Goal: Information Seeking & Learning: Compare options

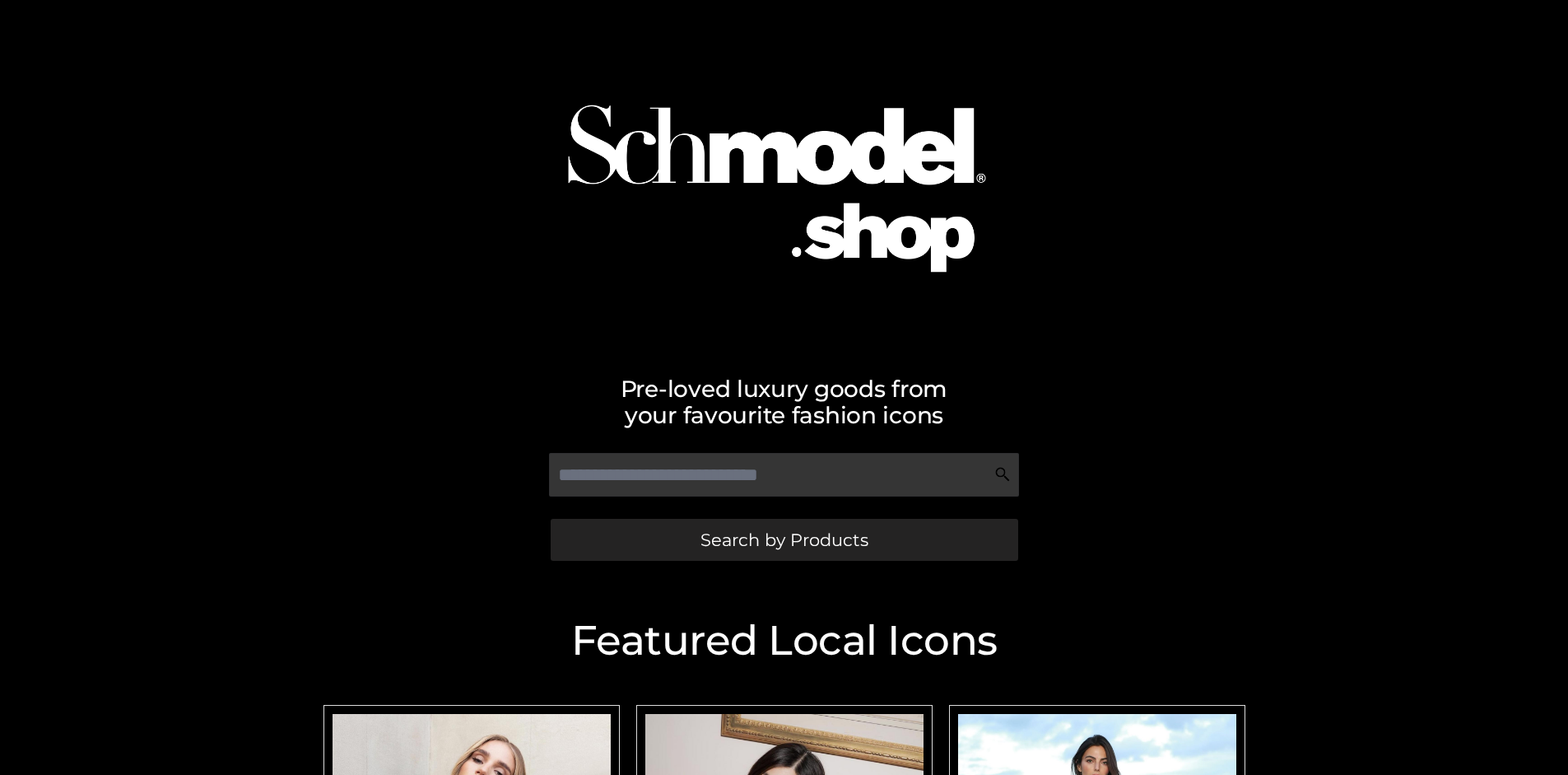
click at [784, 540] on span "Search by Products" at bounding box center [784, 540] width 168 height 17
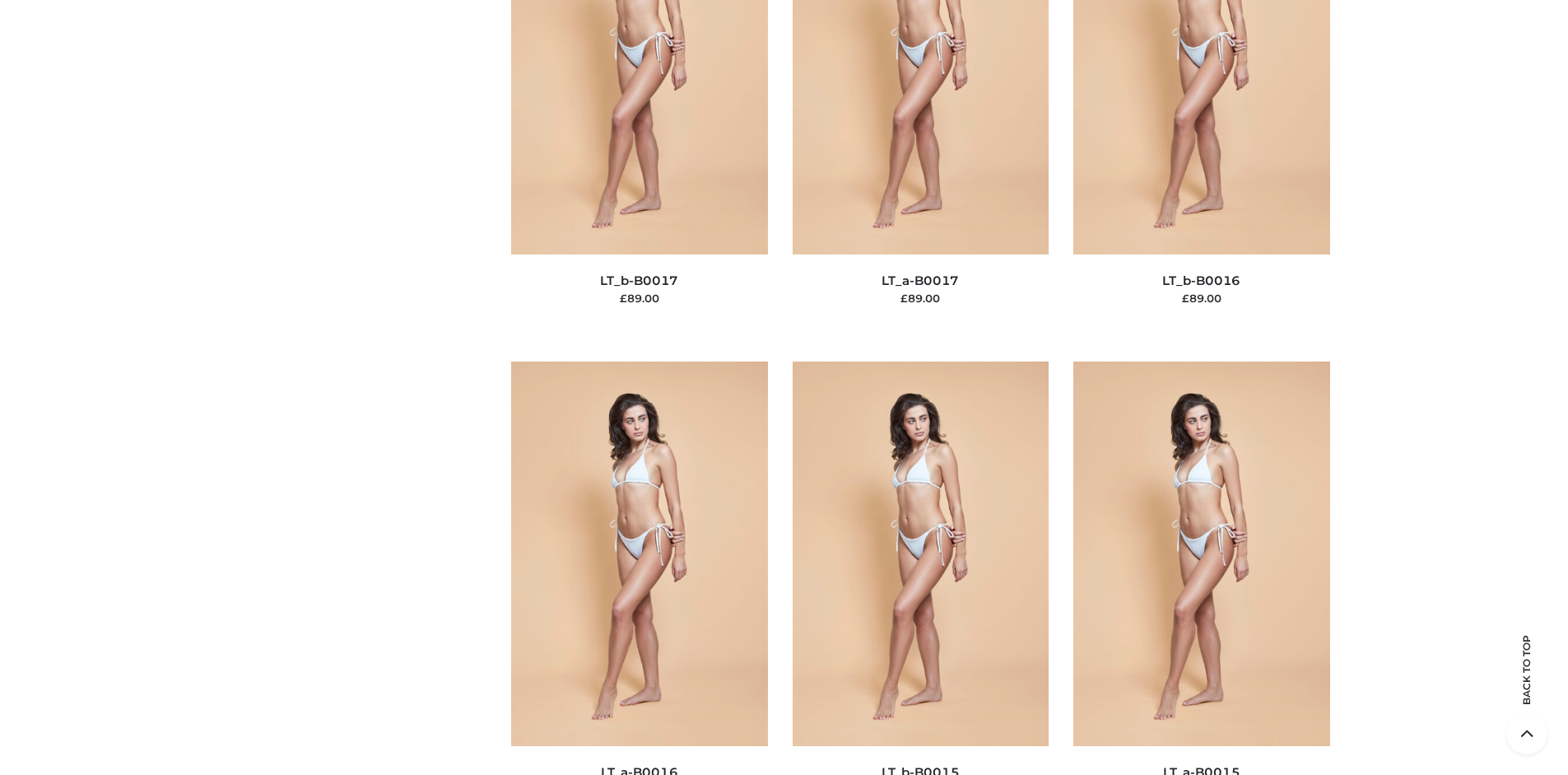
scroll to position [5527, 0]
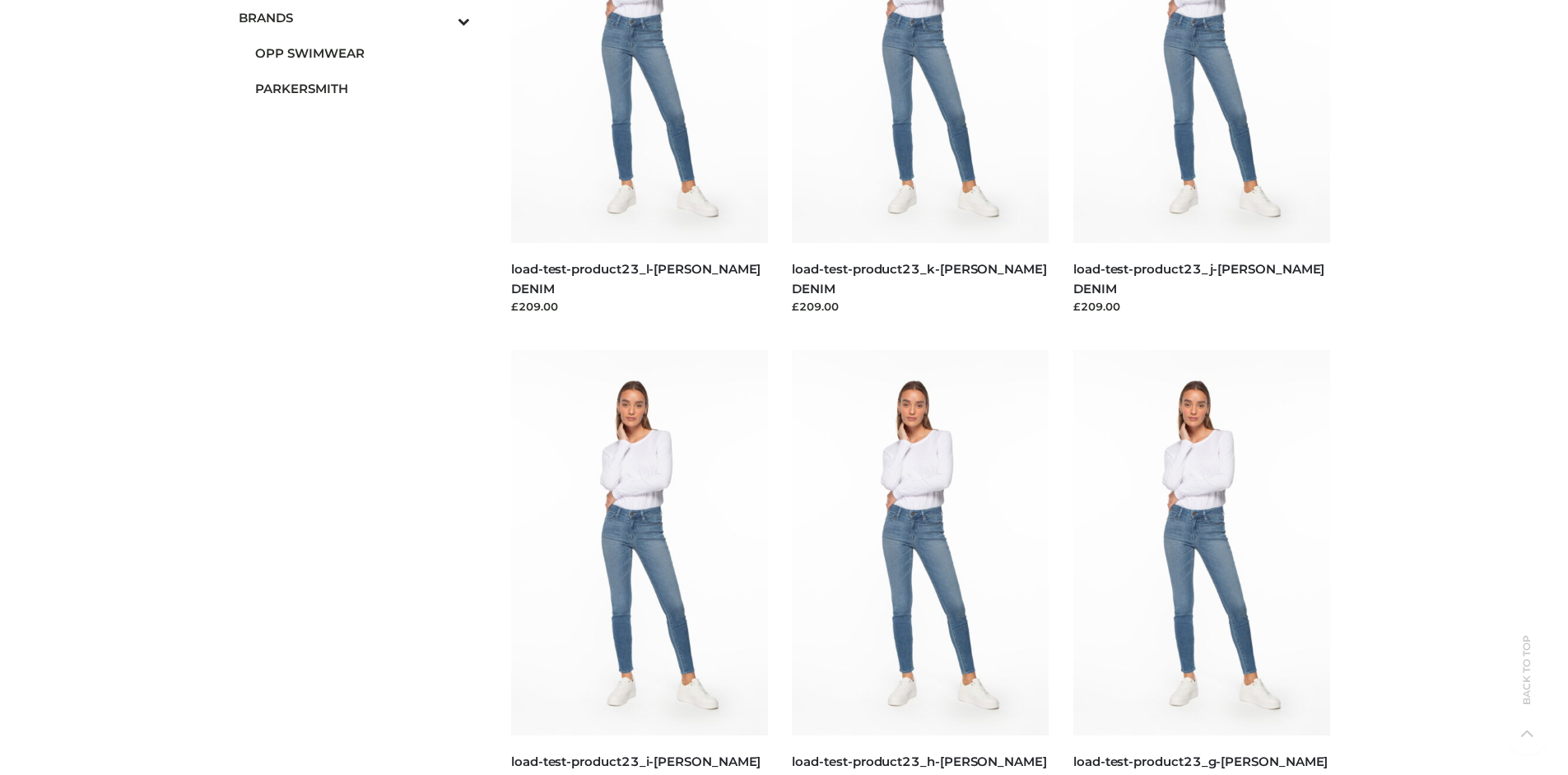
click at [363, 88] on span "PARKERSMITH" at bounding box center [363, 88] width 215 height 19
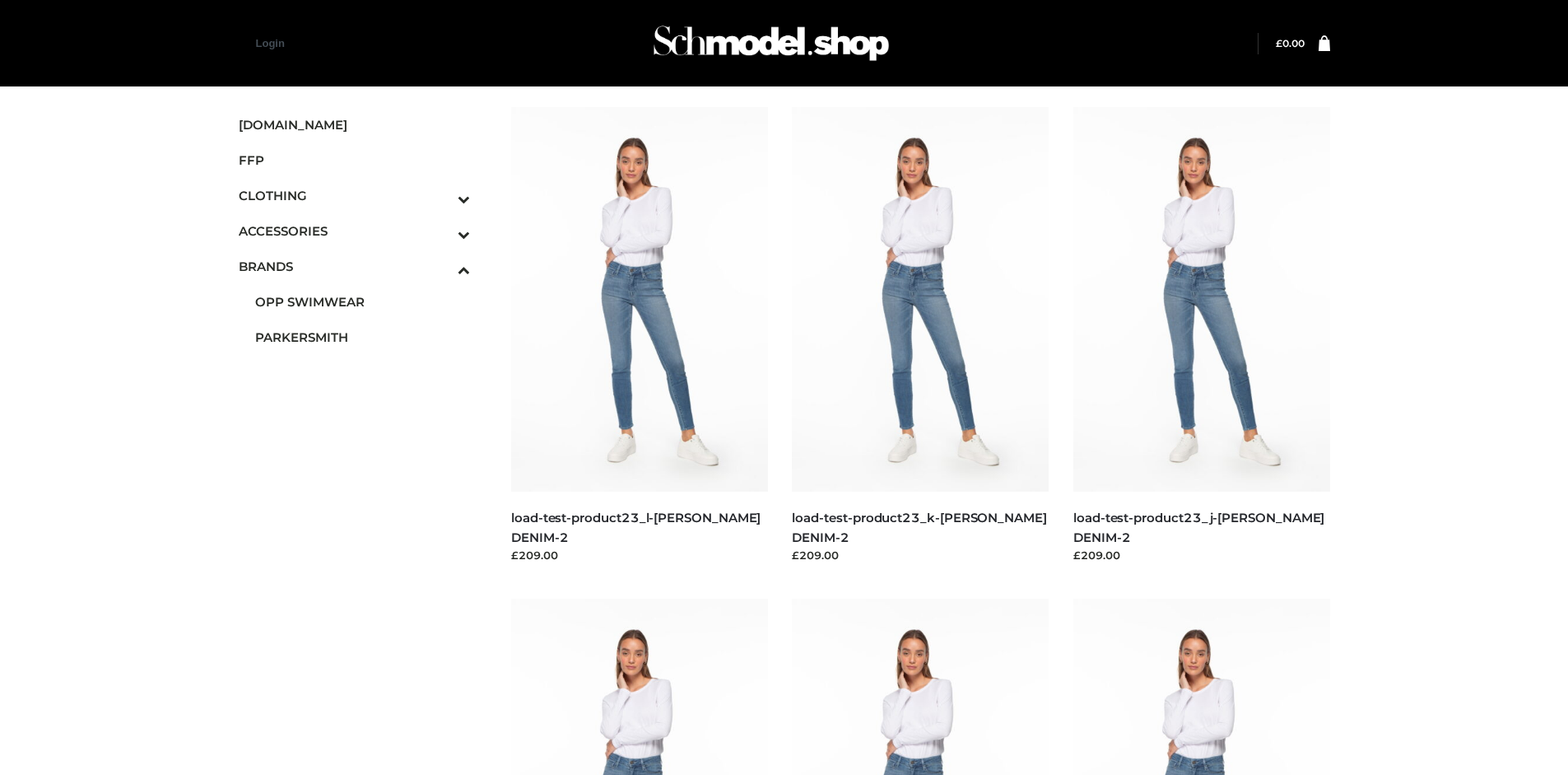
scroll to position [1267, 0]
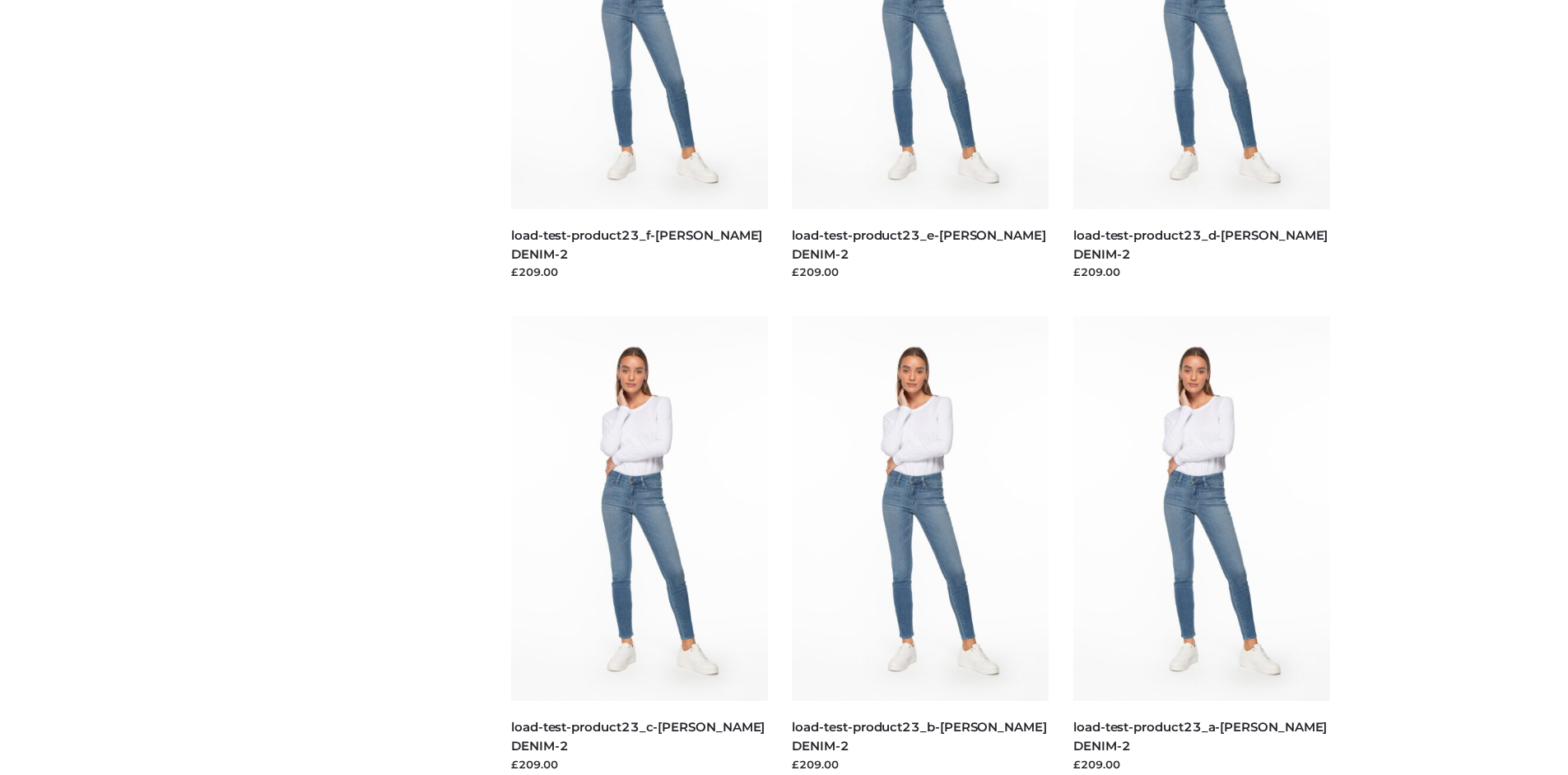
click at [920, 545] on img at bounding box center [920, 508] width 257 height 384
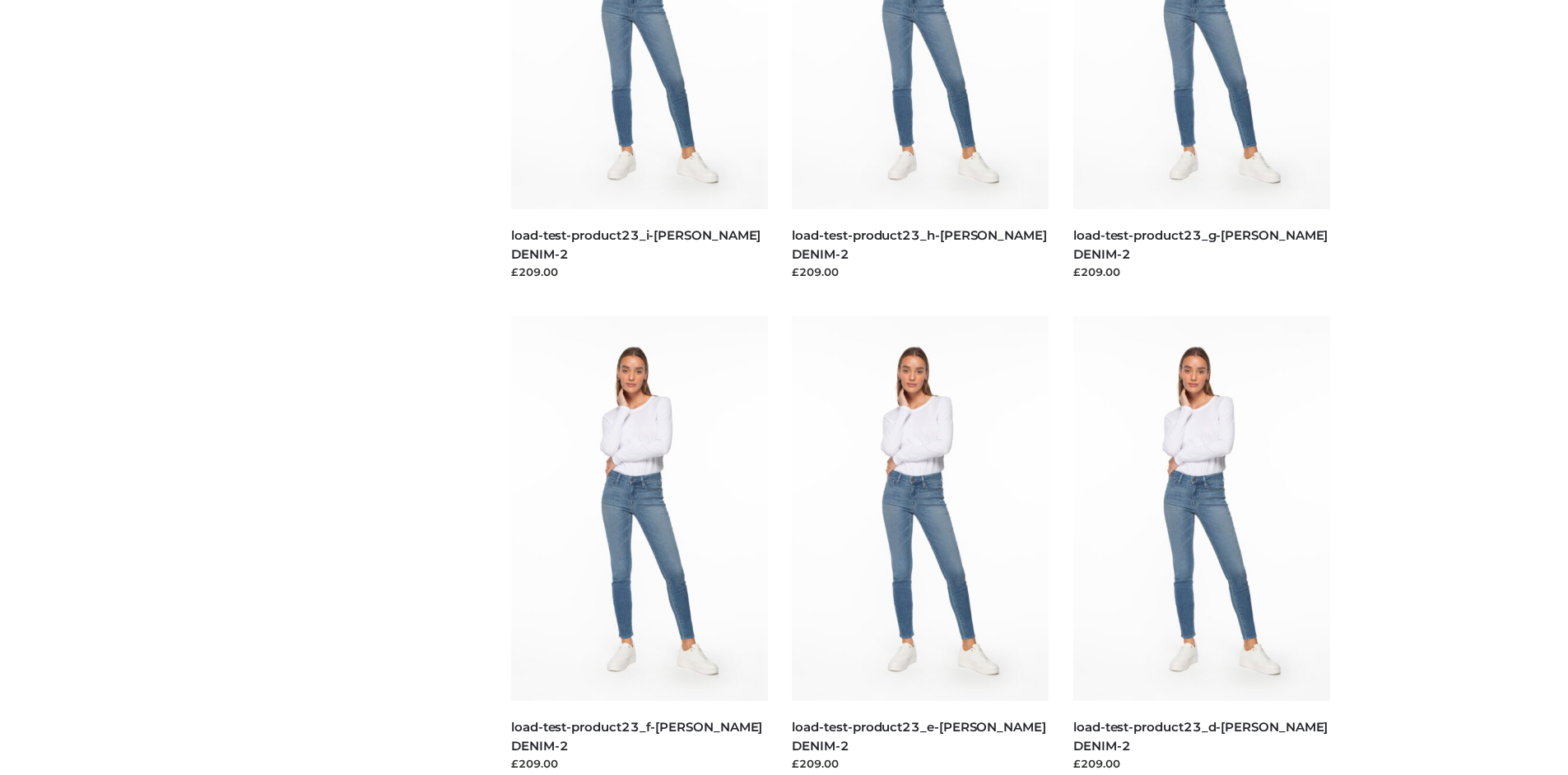
click at [1201, 545] on img at bounding box center [1202, 508] width 257 height 384
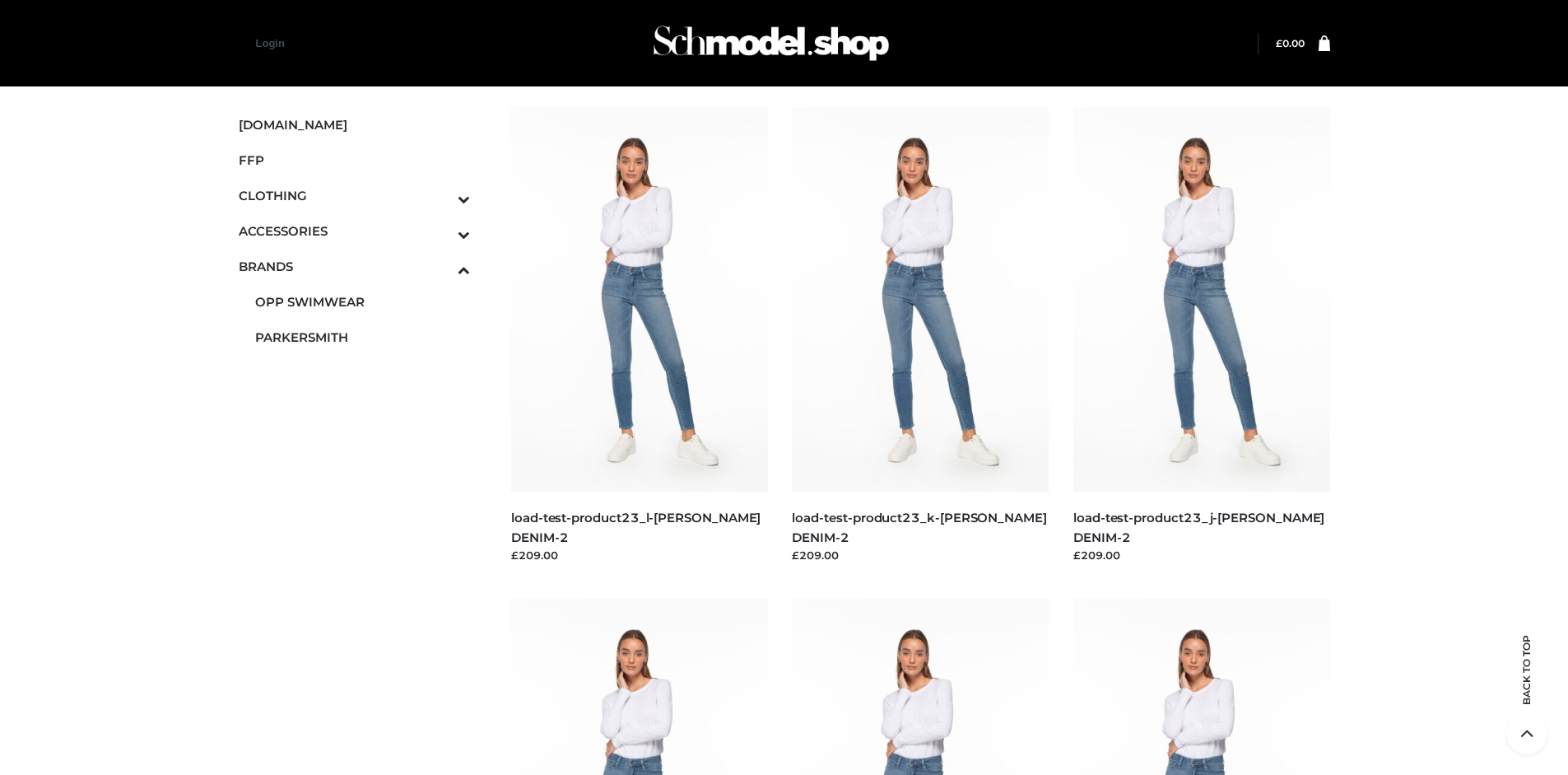
click at [0, 0] on span "BAGS" at bounding box center [0, 0] width 0 height 0
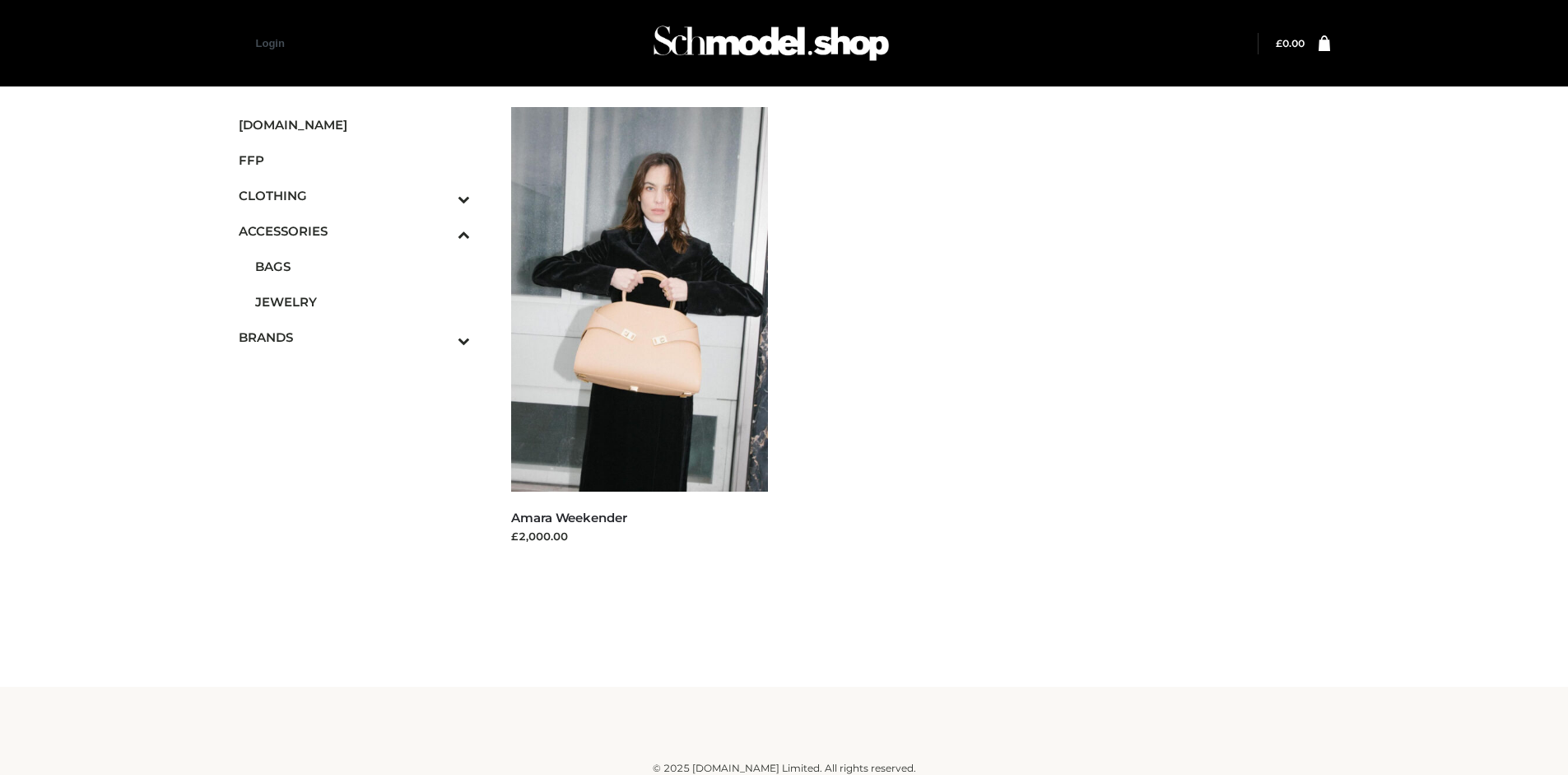
click at [442, 195] on icon "Toggle Submenu" at bounding box center [377, 198] width 184 height 19
click at [363, 266] on span "TOPS" at bounding box center [363, 266] width 215 height 19
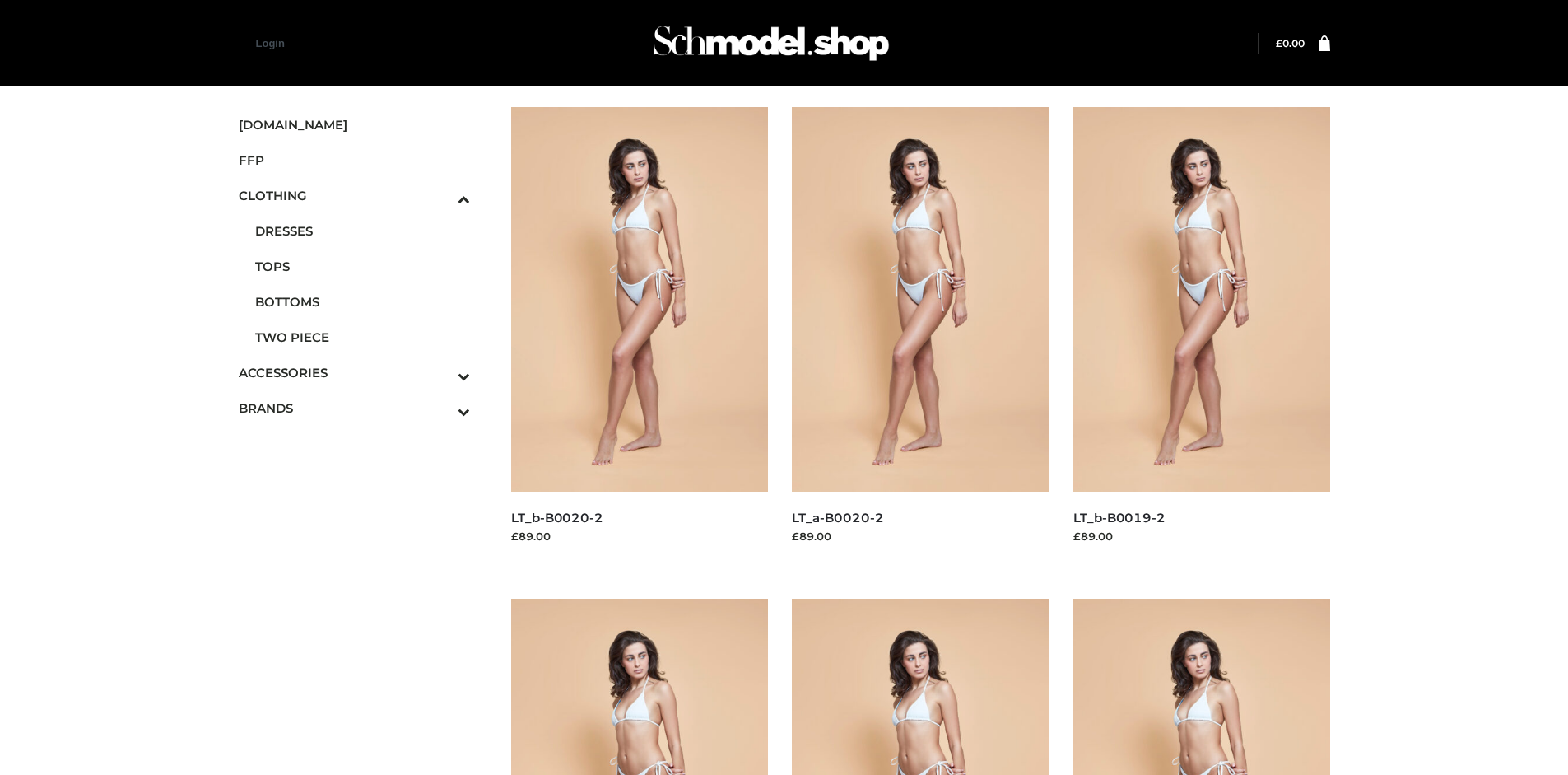
click at [1201, 336] on img at bounding box center [1202, 299] width 257 height 384
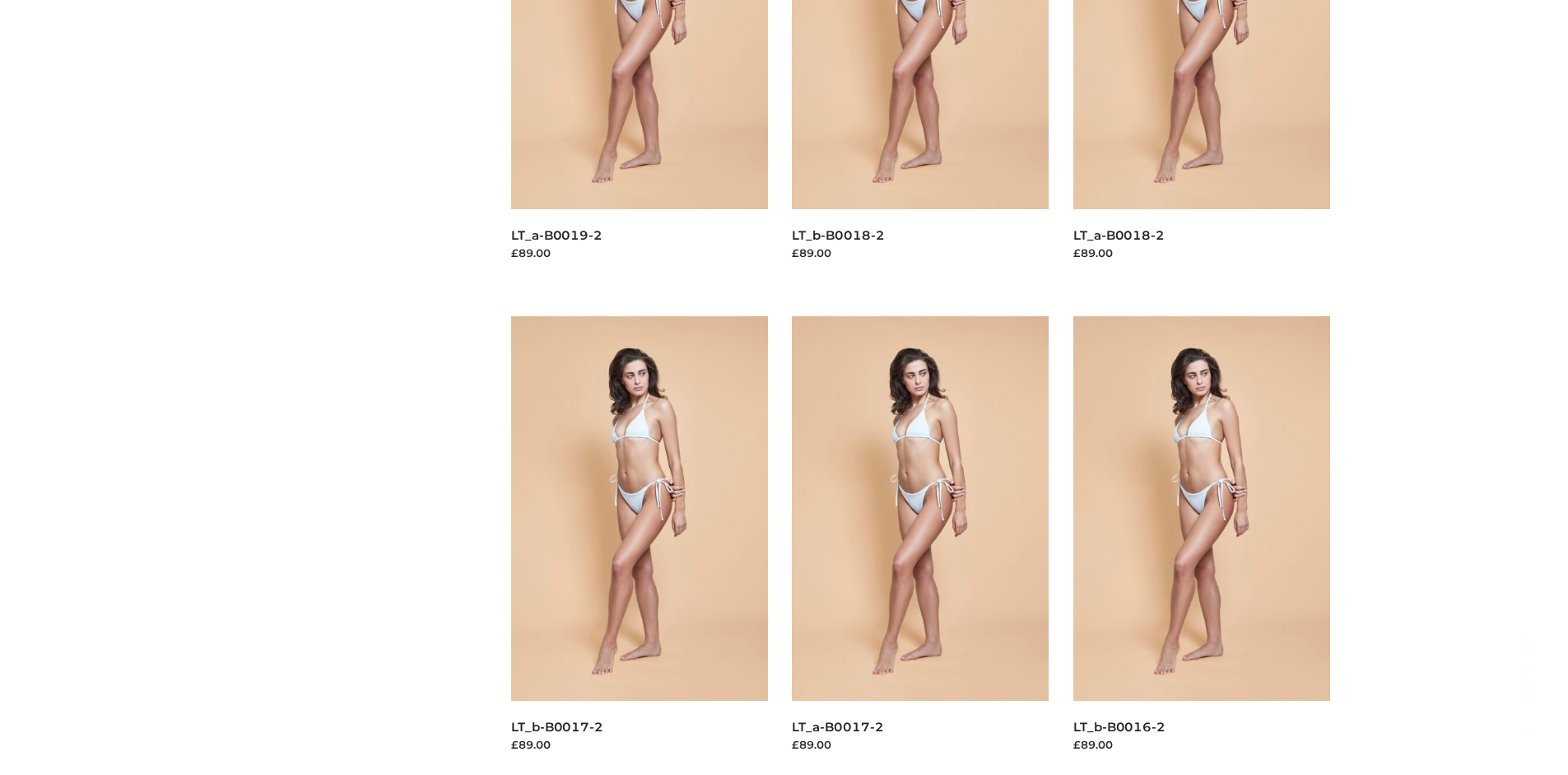
click at [920, 545] on img at bounding box center [920, 508] width 257 height 384
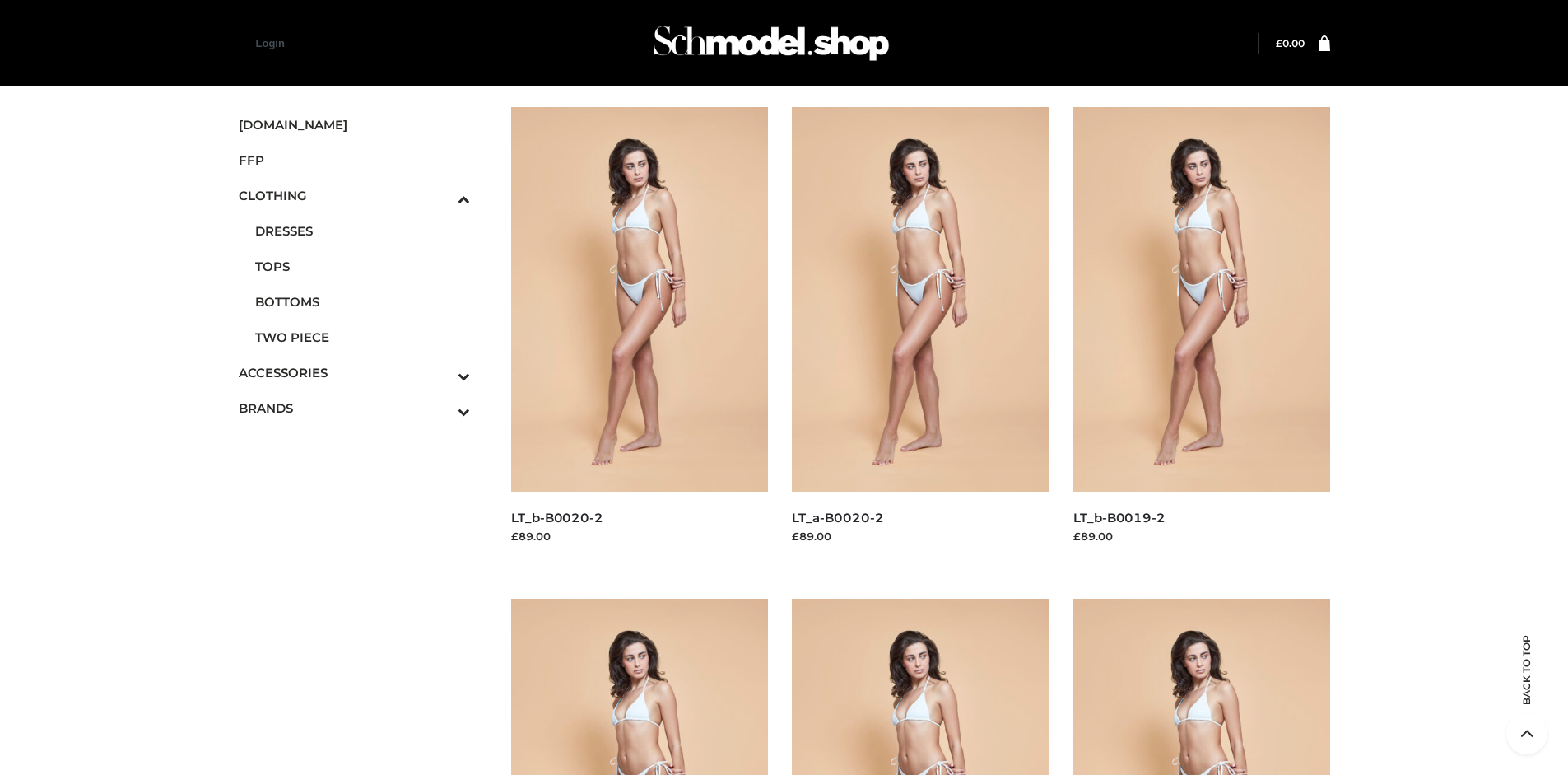
click at [354, 160] on span "FFP" at bounding box center [355, 160] width 232 height 19
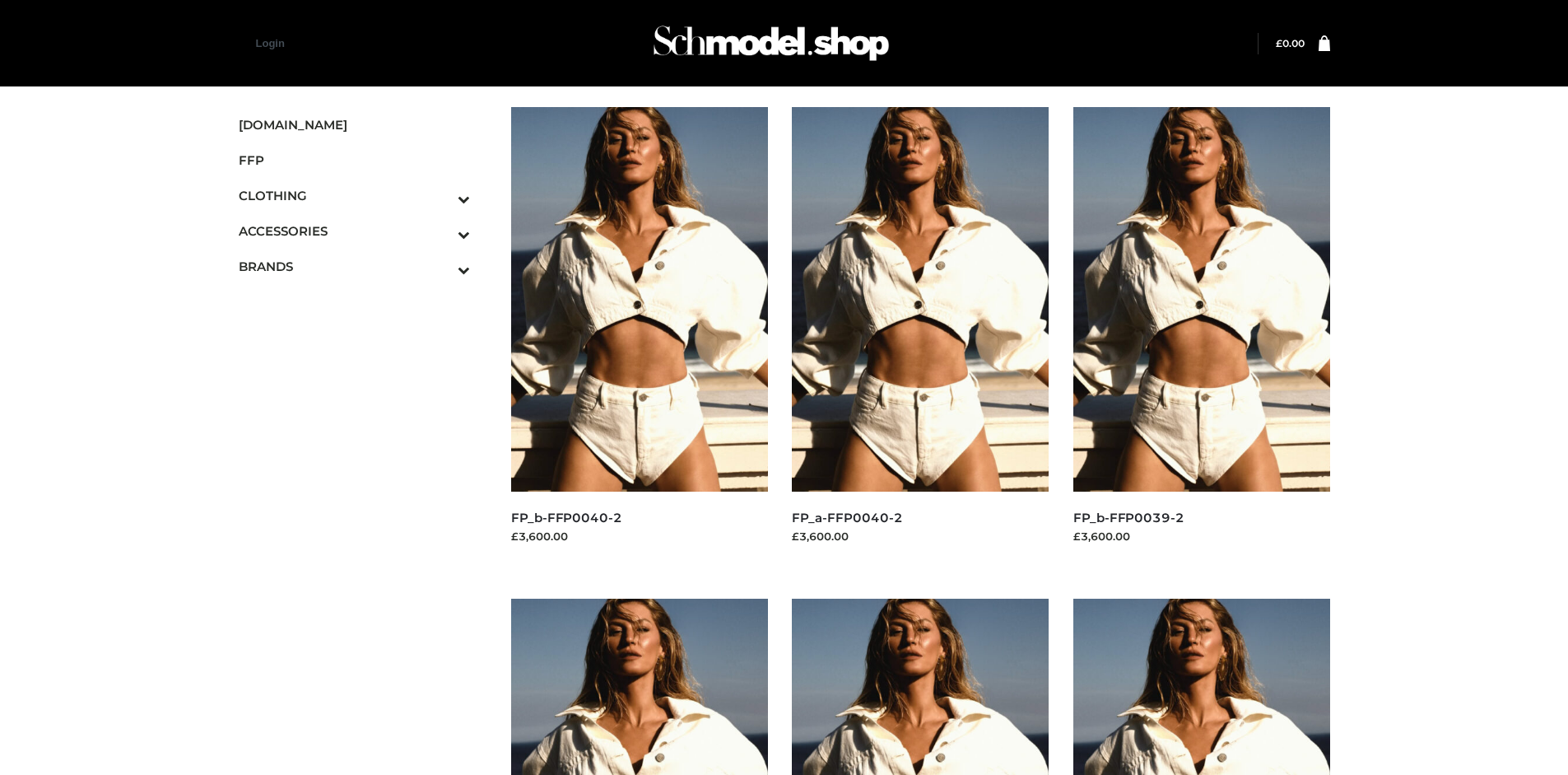
scroll to position [775, 0]
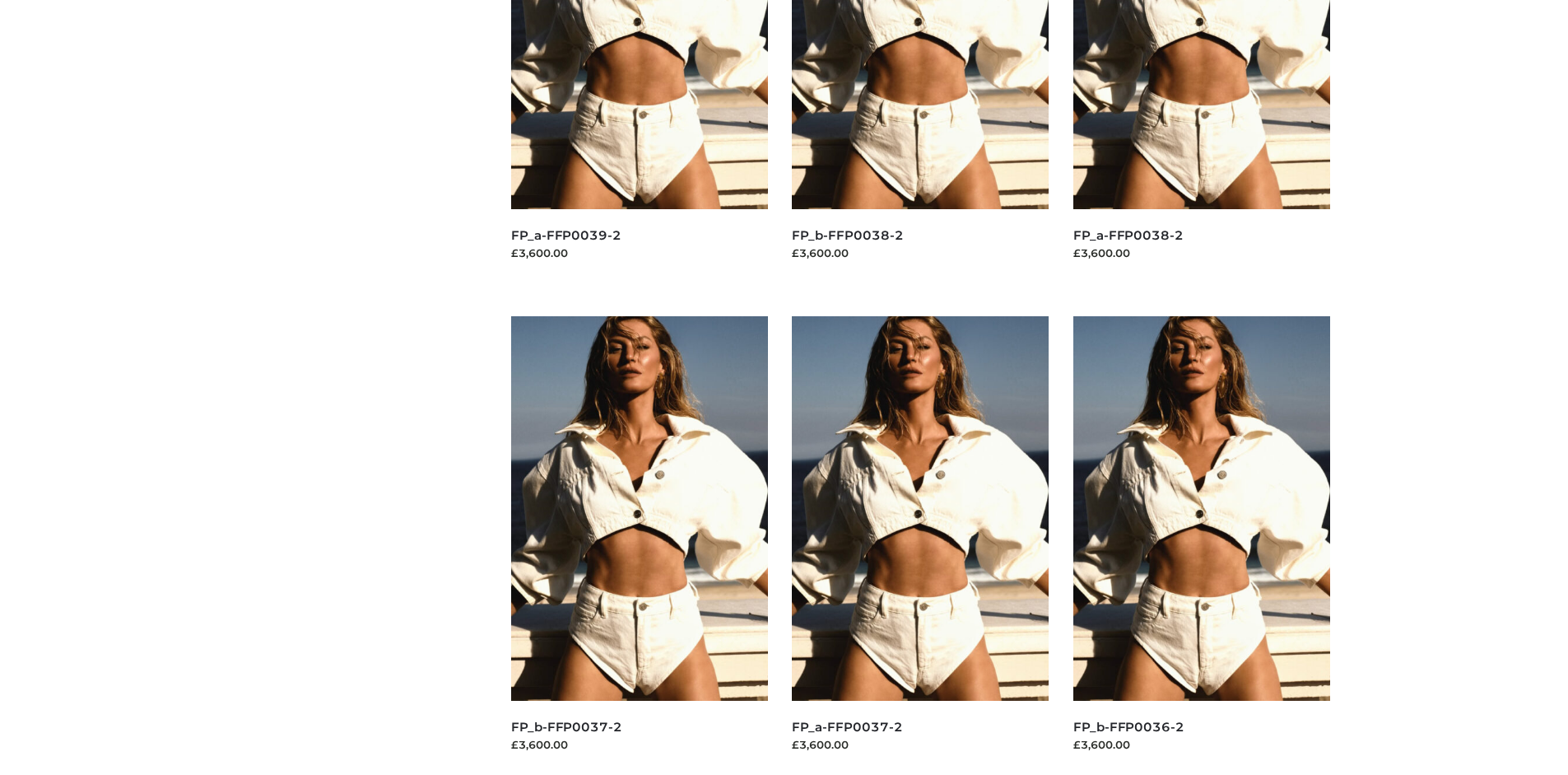
click at [920, 545] on img at bounding box center [920, 508] width 257 height 384
click at [1201, 545] on img at bounding box center [1202, 508] width 257 height 384
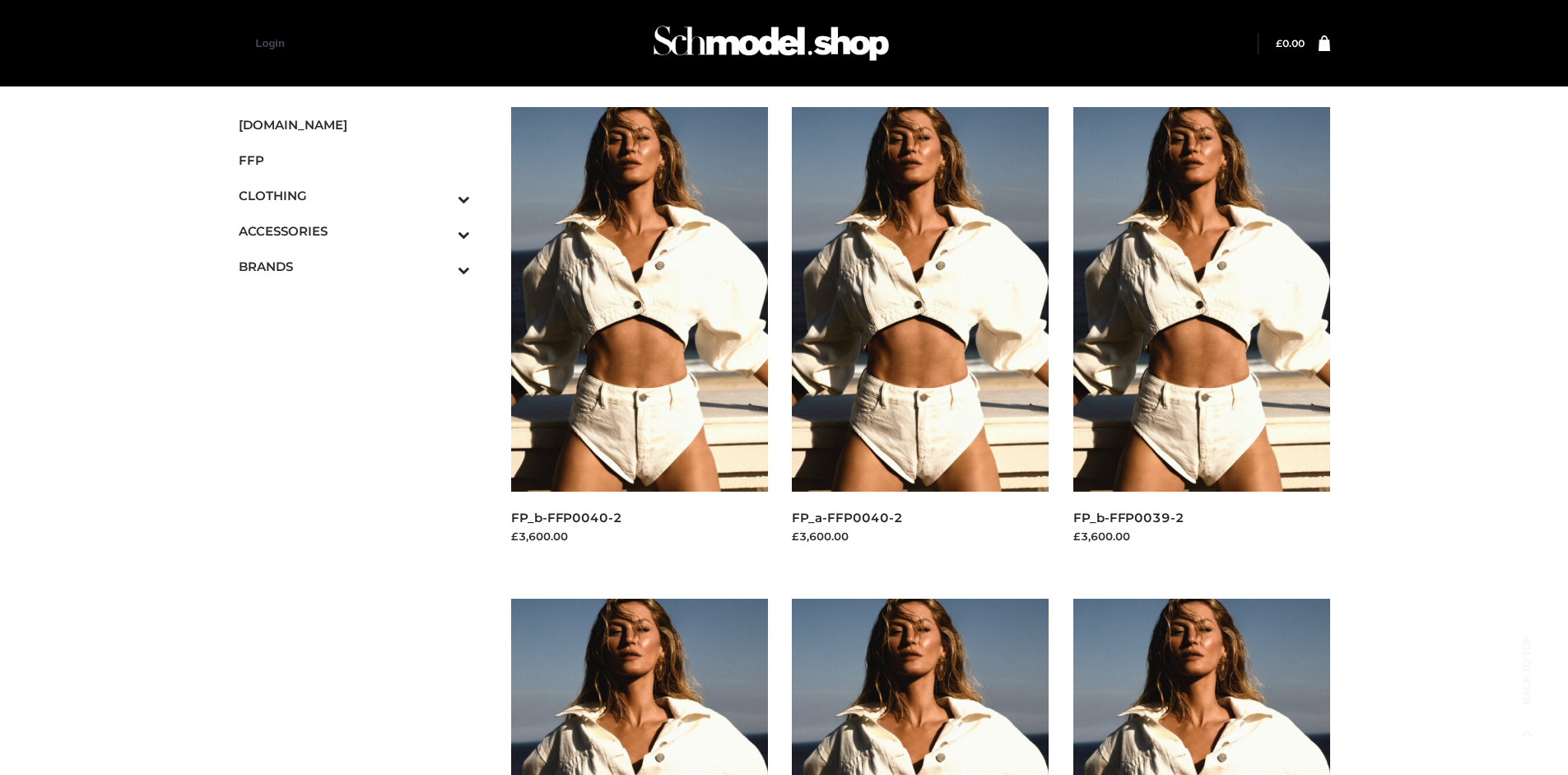
click at [1201, 336] on img at bounding box center [1202, 299] width 257 height 384
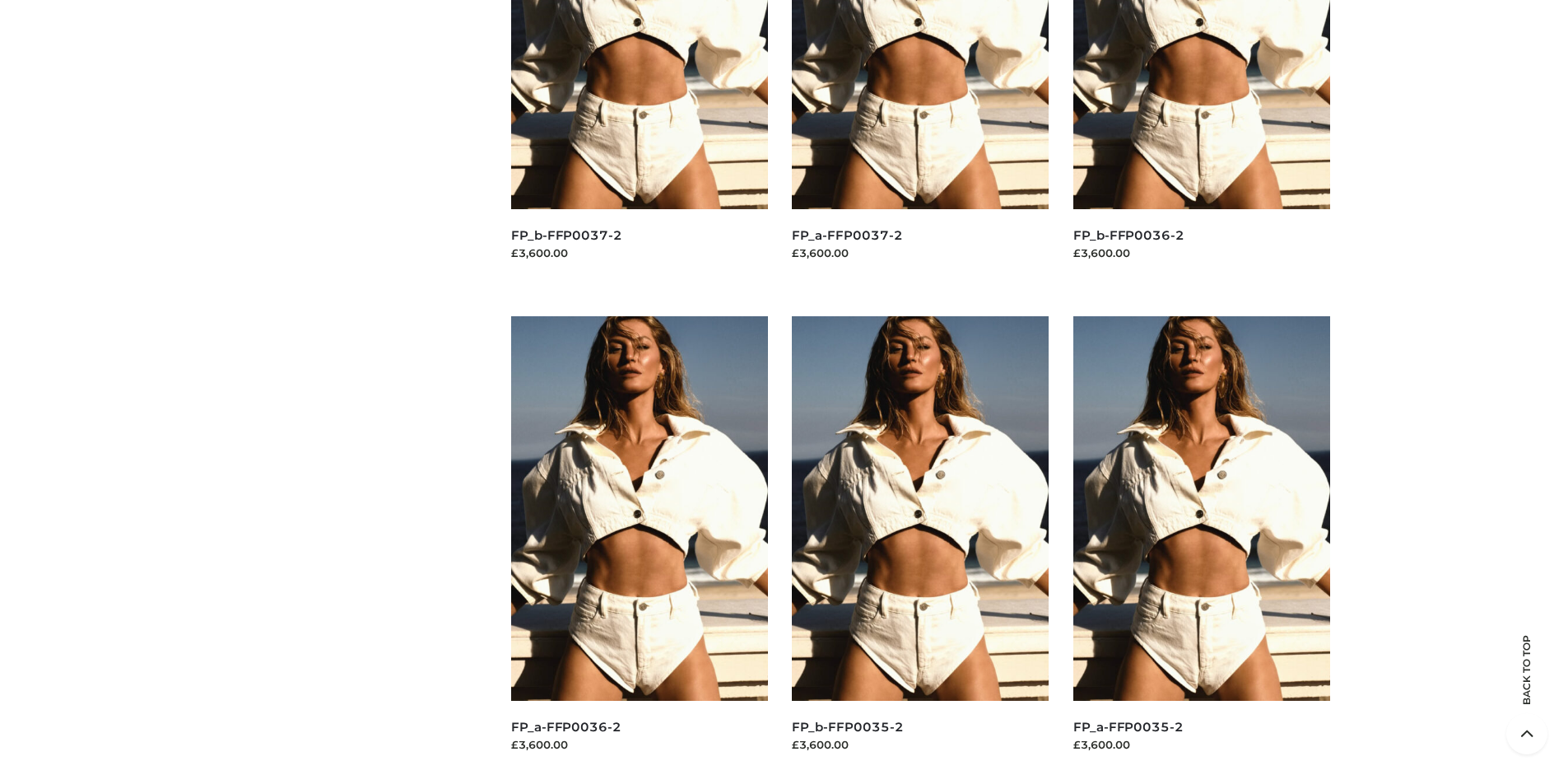
click at [920, 545] on img at bounding box center [920, 508] width 257 height 384
